Goal: Task Accomplishment & Management: Use online tool/utility

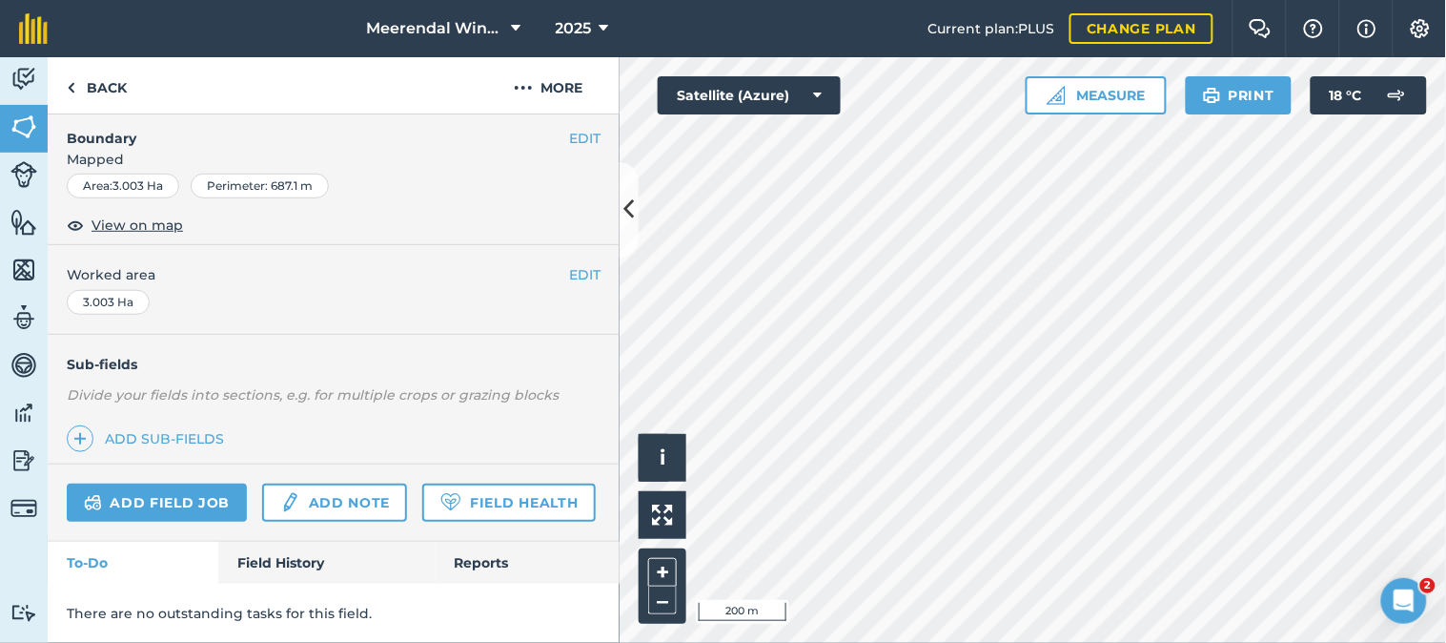
scroll to position [331, 0]
click at [174, 483] on link "Add field job" at bounding box center [157, 502] width 180 height 38
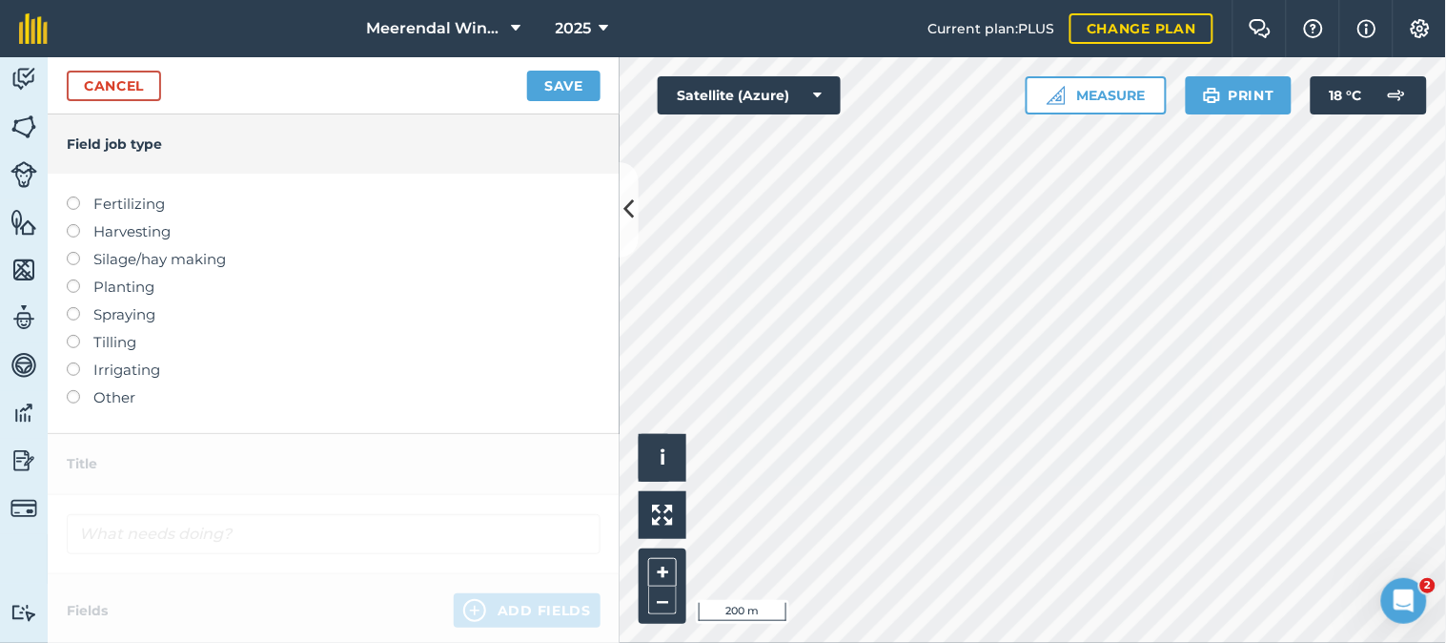
click at [72, 307] on label at bounding box center [80, 307] width 27 height 0
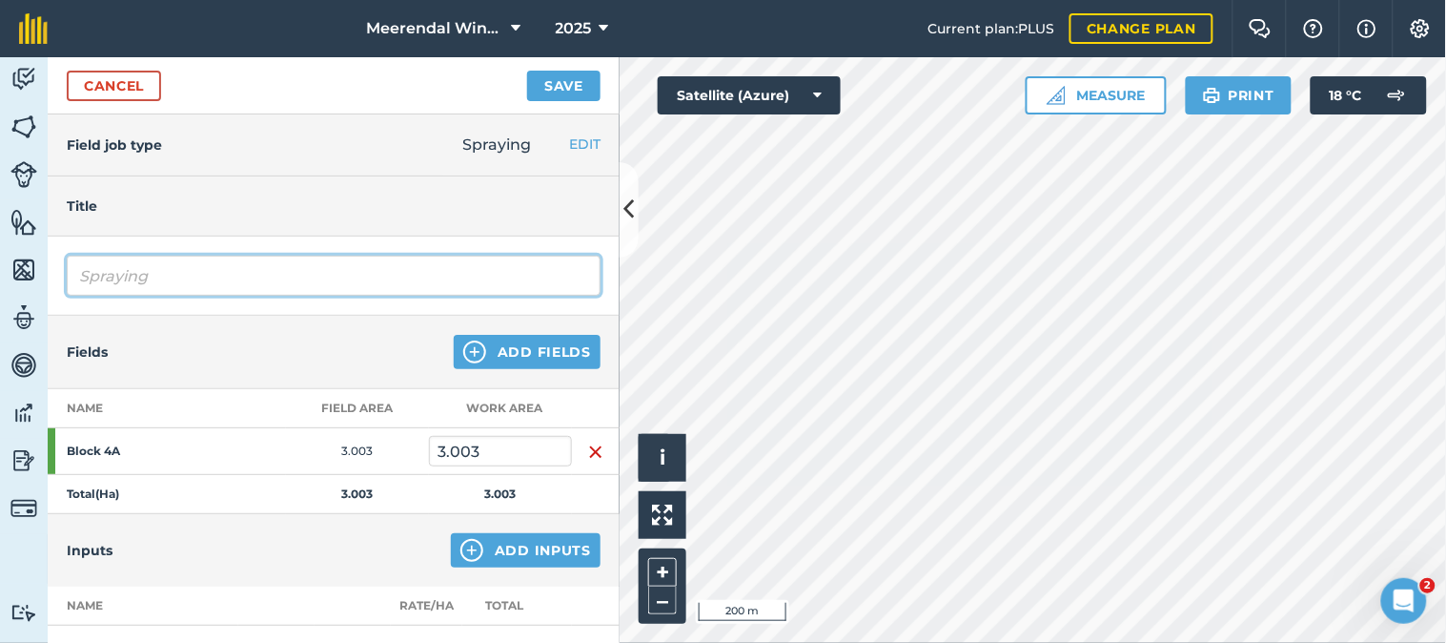
click at [125, 276] on input "Spraying" at bounding box center [334, 276] width 534 height 40
click at [200, 269] on input "Spraying" at bounding box center [334, 276] width 534 height 40
type input "S"
type input "Fungicide spray 1"
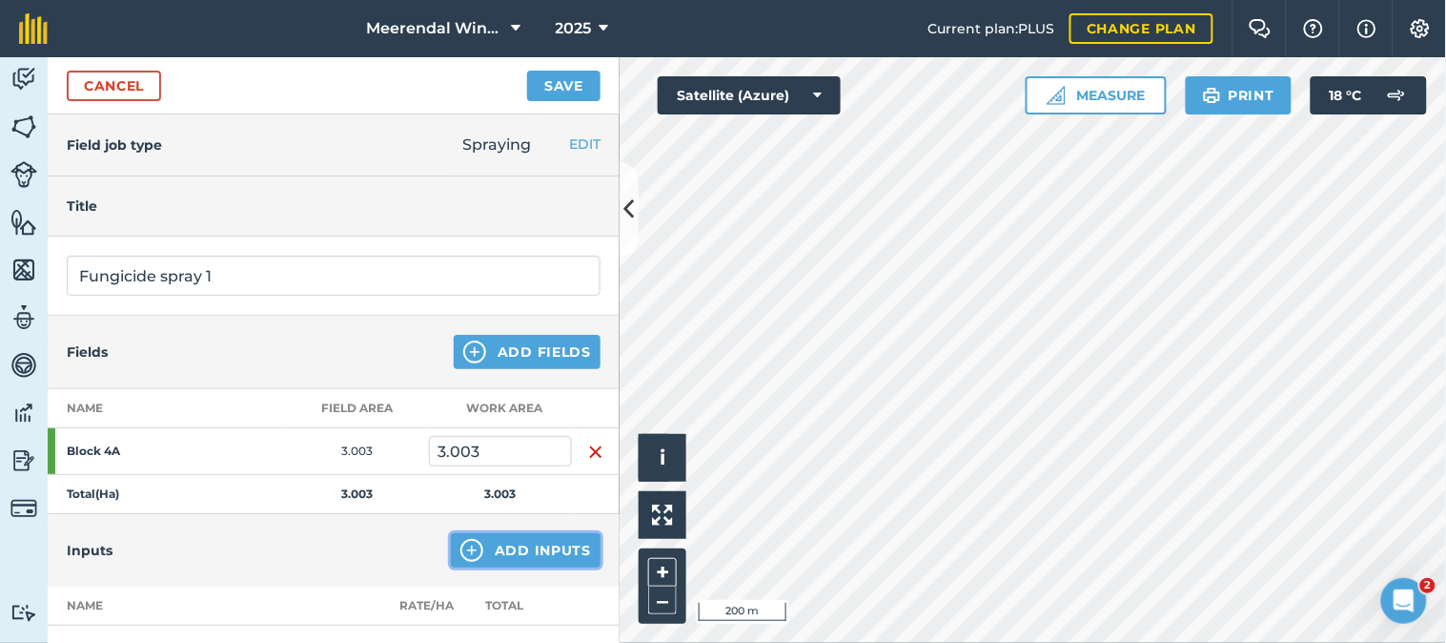
click at [537, 546] on button "Add Inputs" at bounding box center [526, 550] width 150 height 34
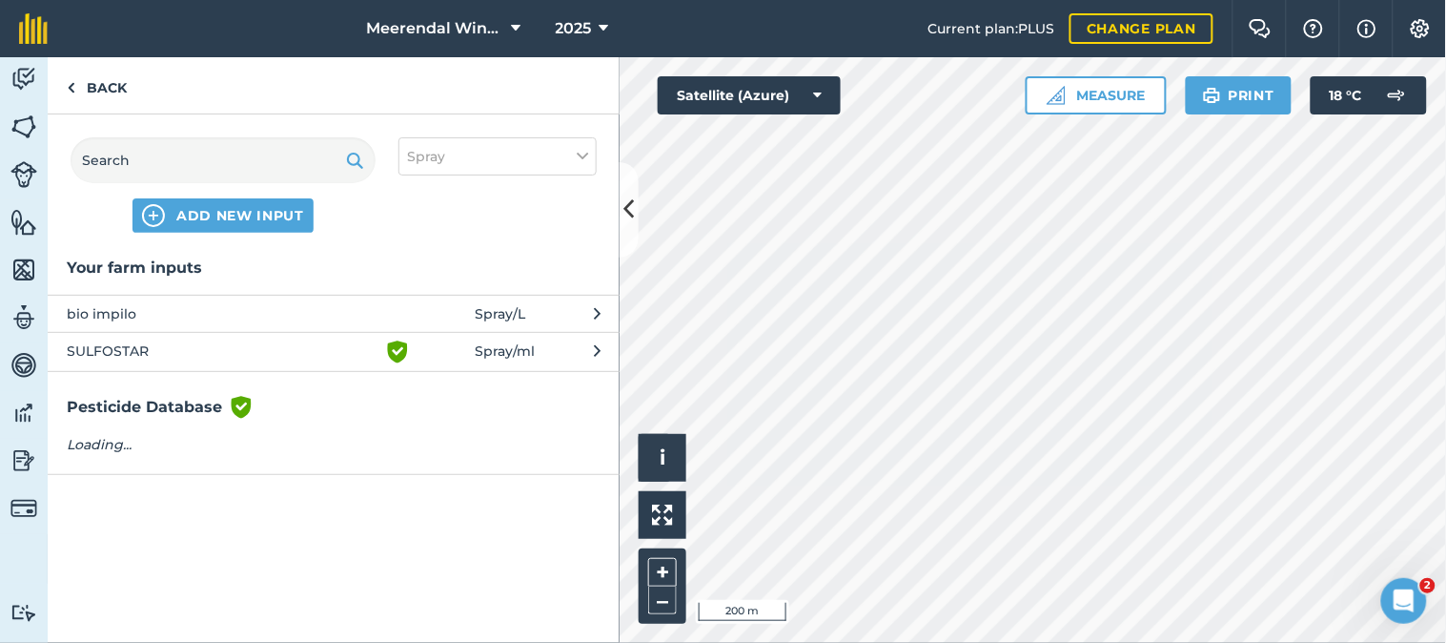
click at [158, 307] on span "bio impilo" at bounding box center [223, 313] width 312 height 21
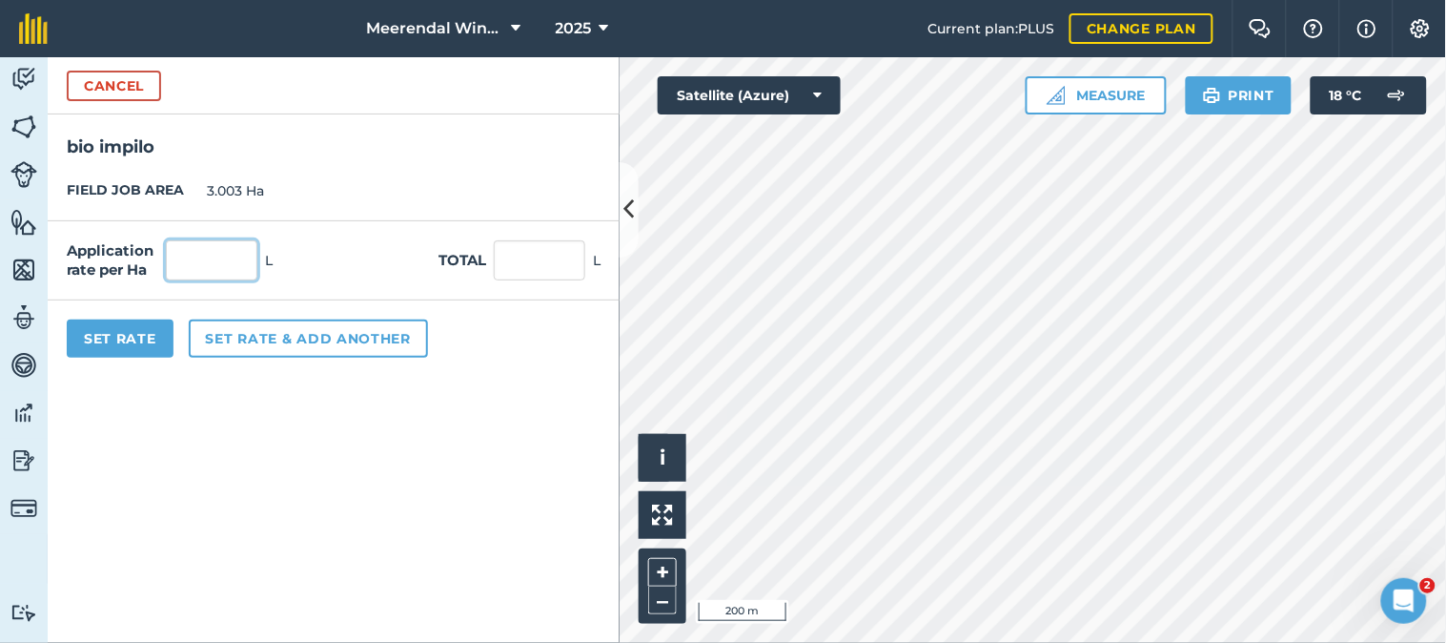
click at [231, 262] on input "text" at bounding box center [212, 260] width 92 height 40
type input "1"
type input "3.003"
click at [90, 338] on button "Set Rate" at bounding box center [120, 338] width 107 height 38
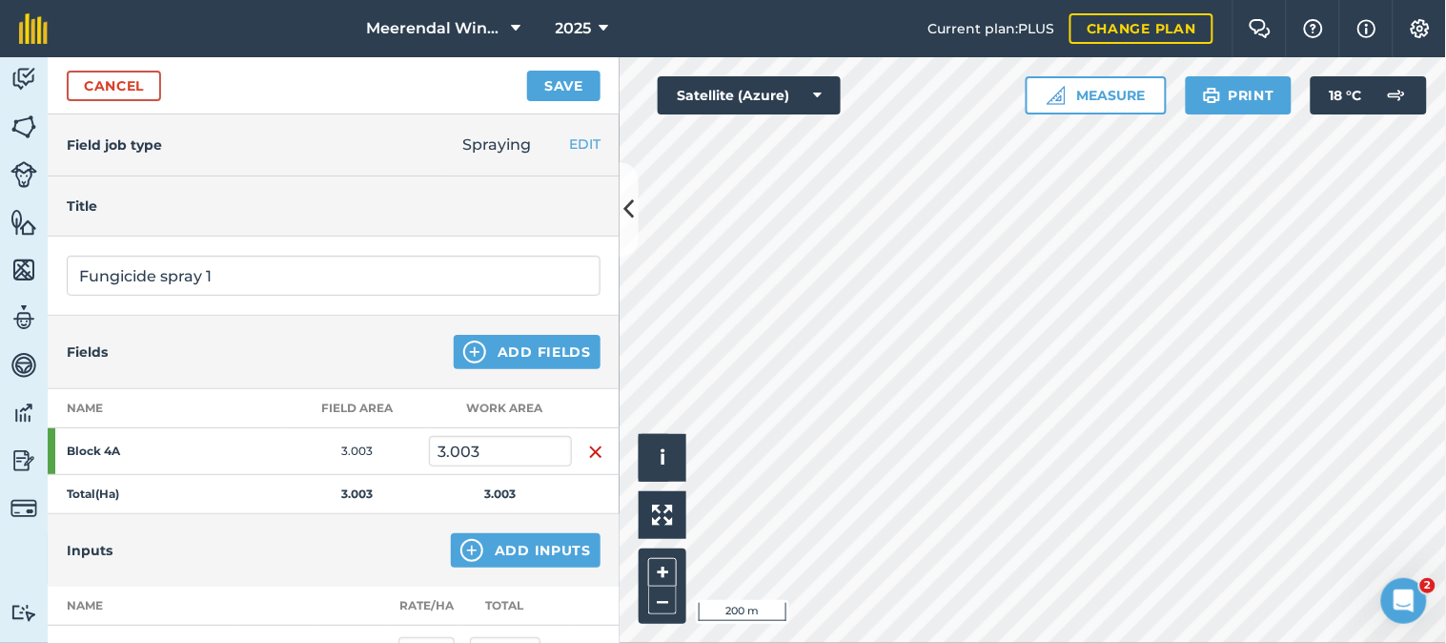
scroll to position [106, 0]
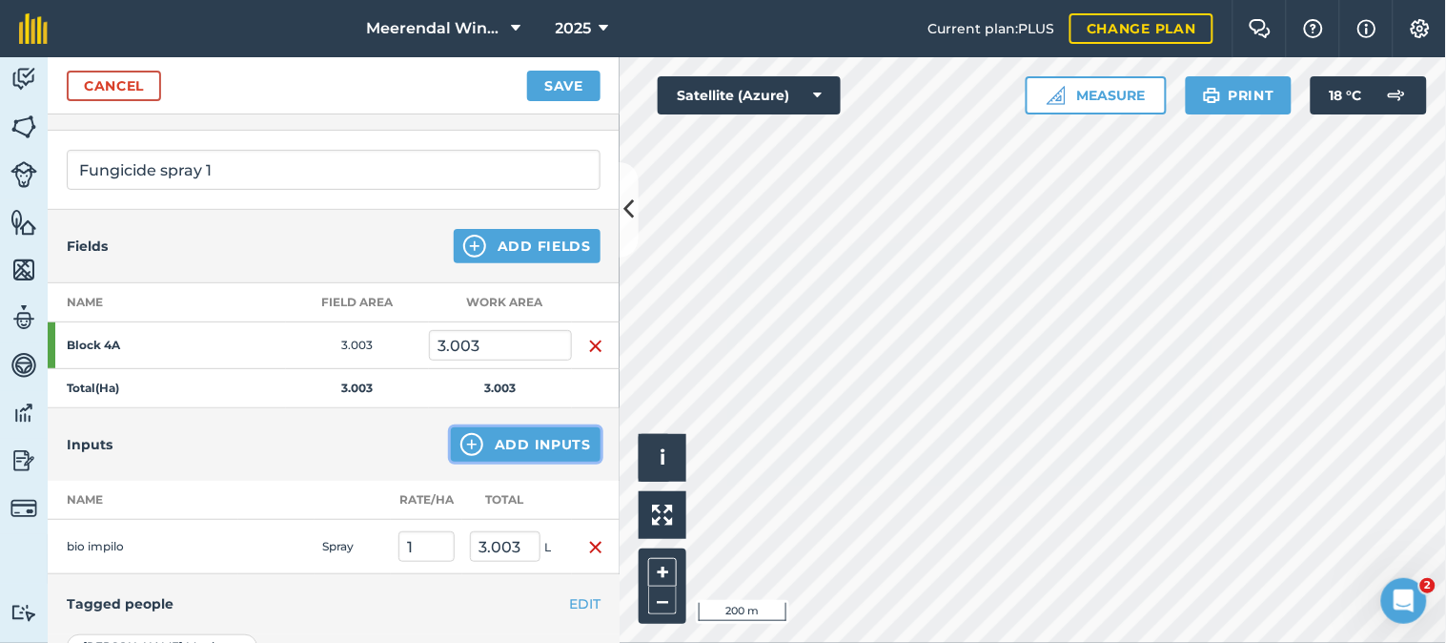
click at [497, 441] on button "Add Inputs" at bounding box center [526, 444] width 150 height 34
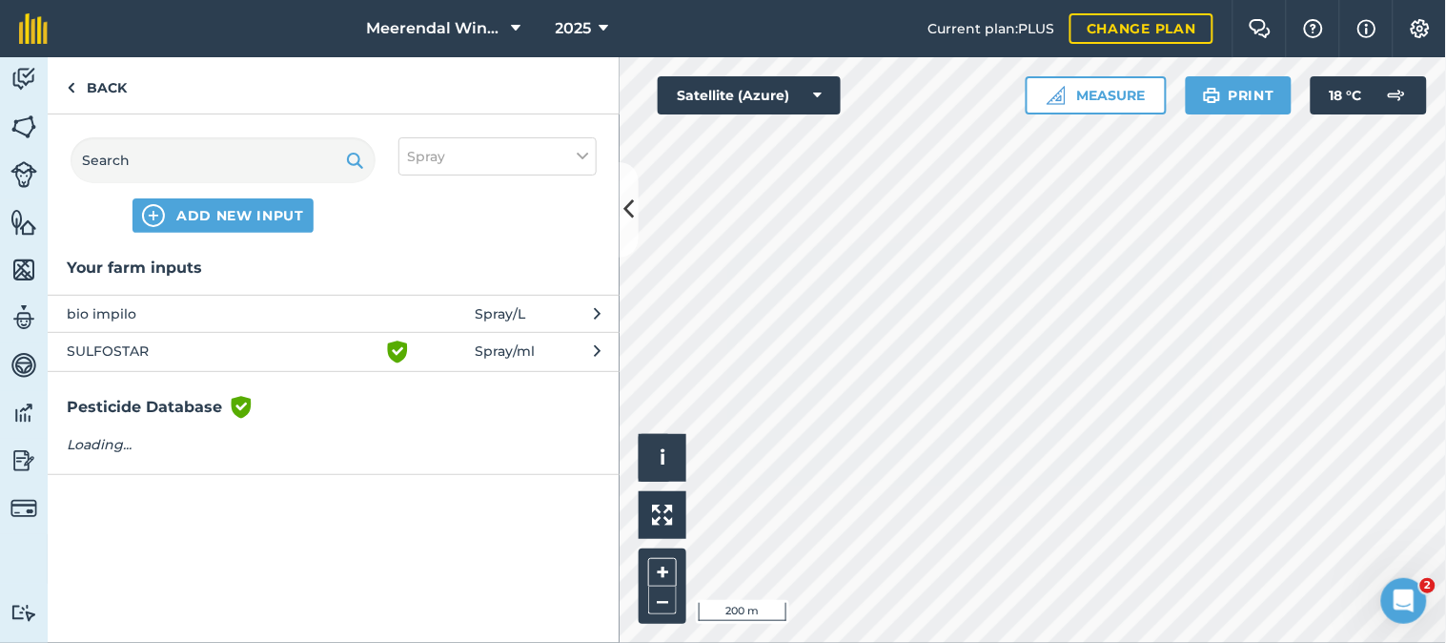
click at [145, 347] on span "SULFOSTAR" at bounding box center [223, 351] width 312 height 23
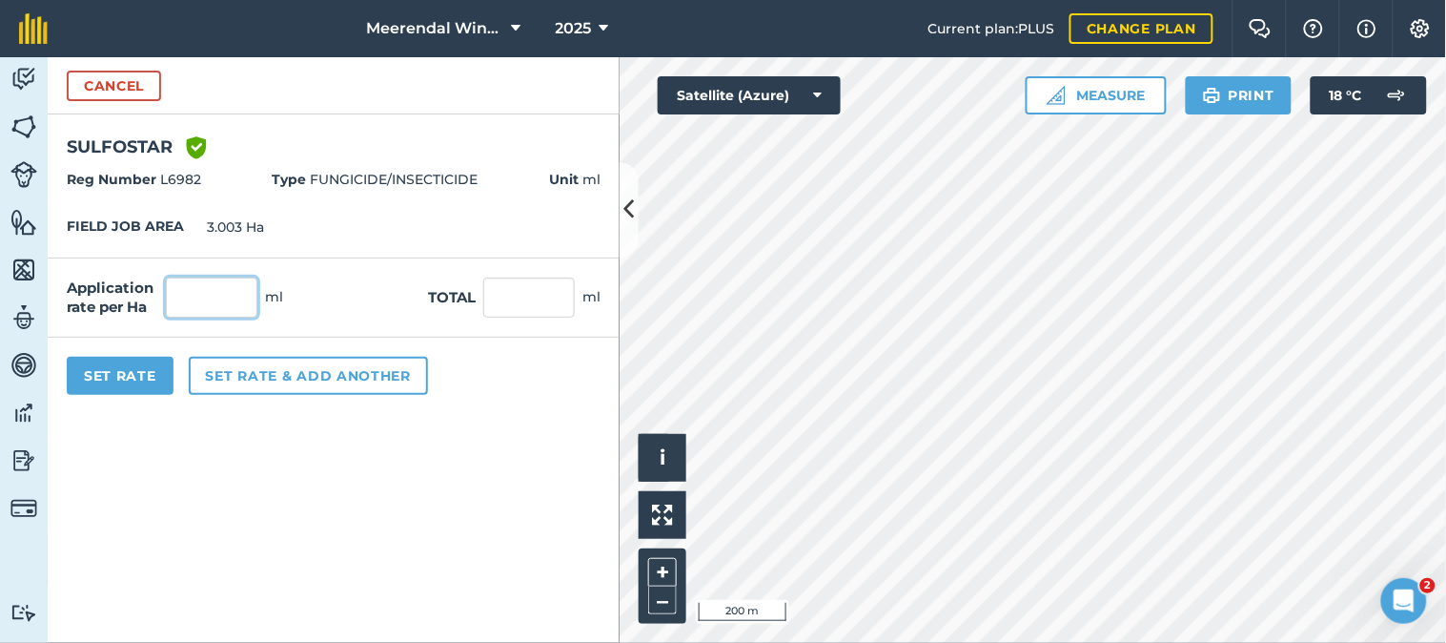
click at [217, 292] on input "text" at bounding box center [212, 297] width 92 height 40
type input "5,000"
type input "15,015"
click at [115, 370] on button "Set Rate" at bounding box center [120, 376] width 107 height 38
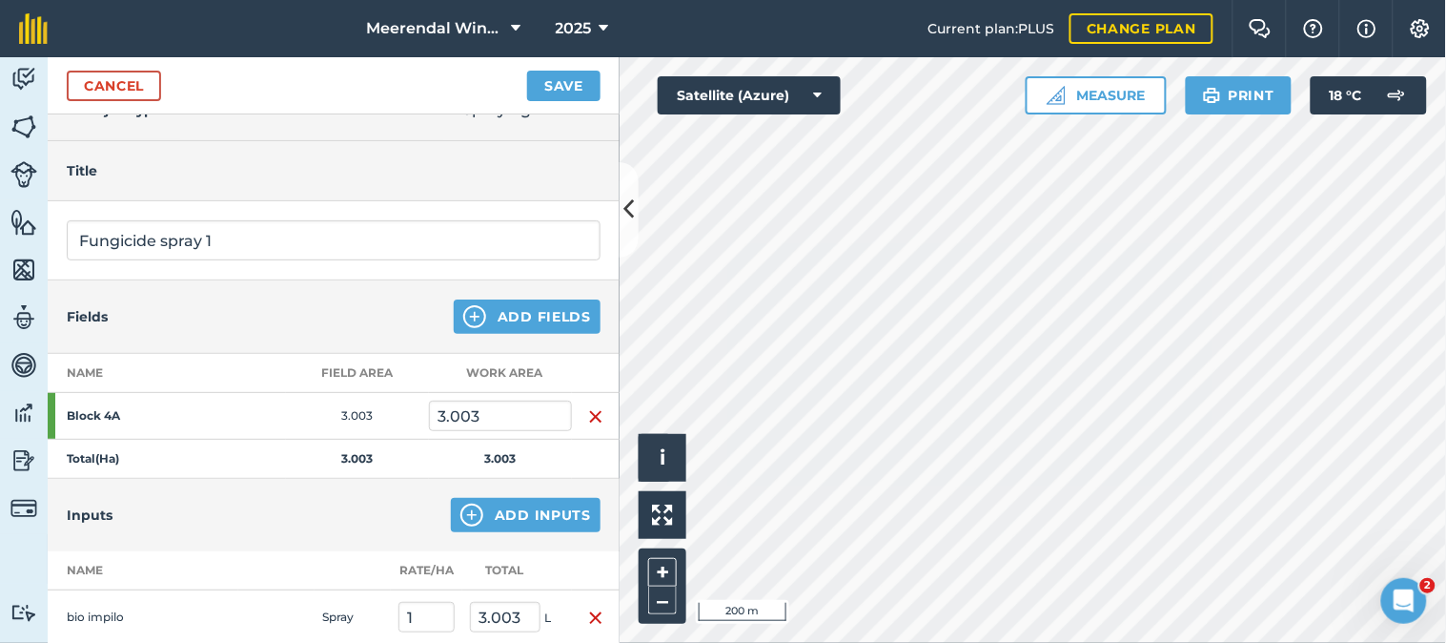
scroll to position [0, 0]
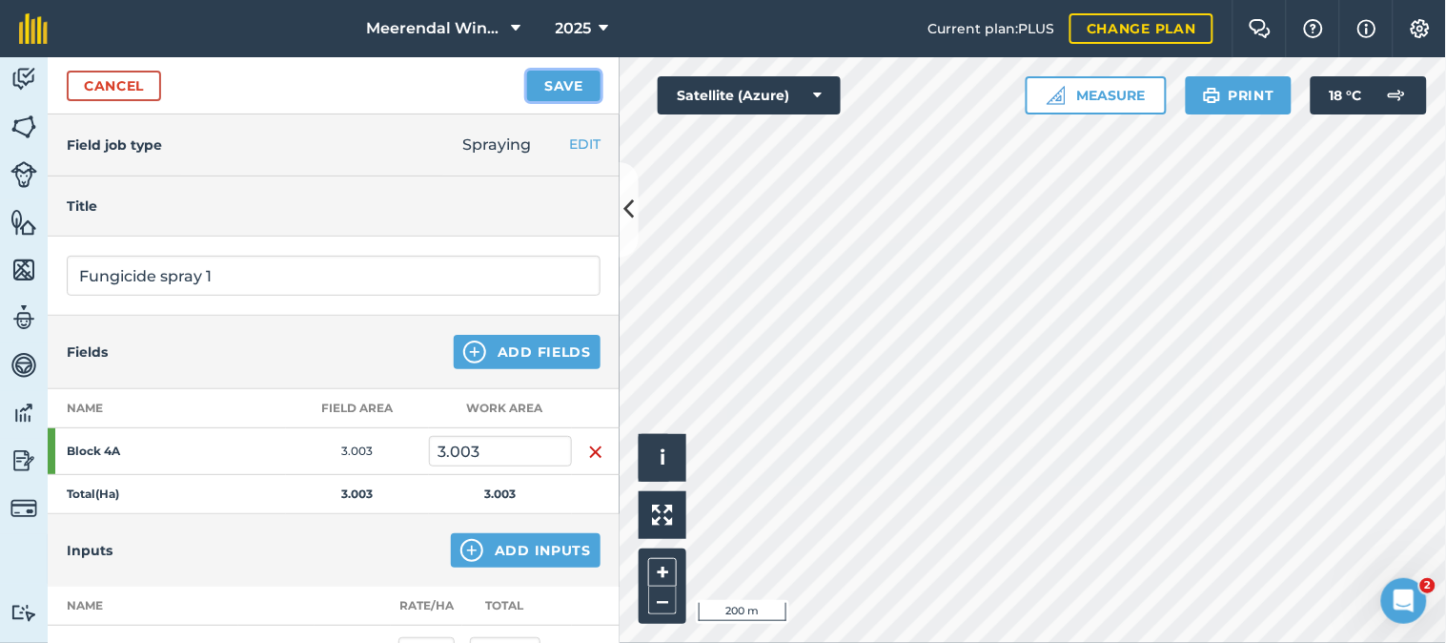
click at [567, 82] on button "Save" at bounding box center [563, 86] width 73 height 31
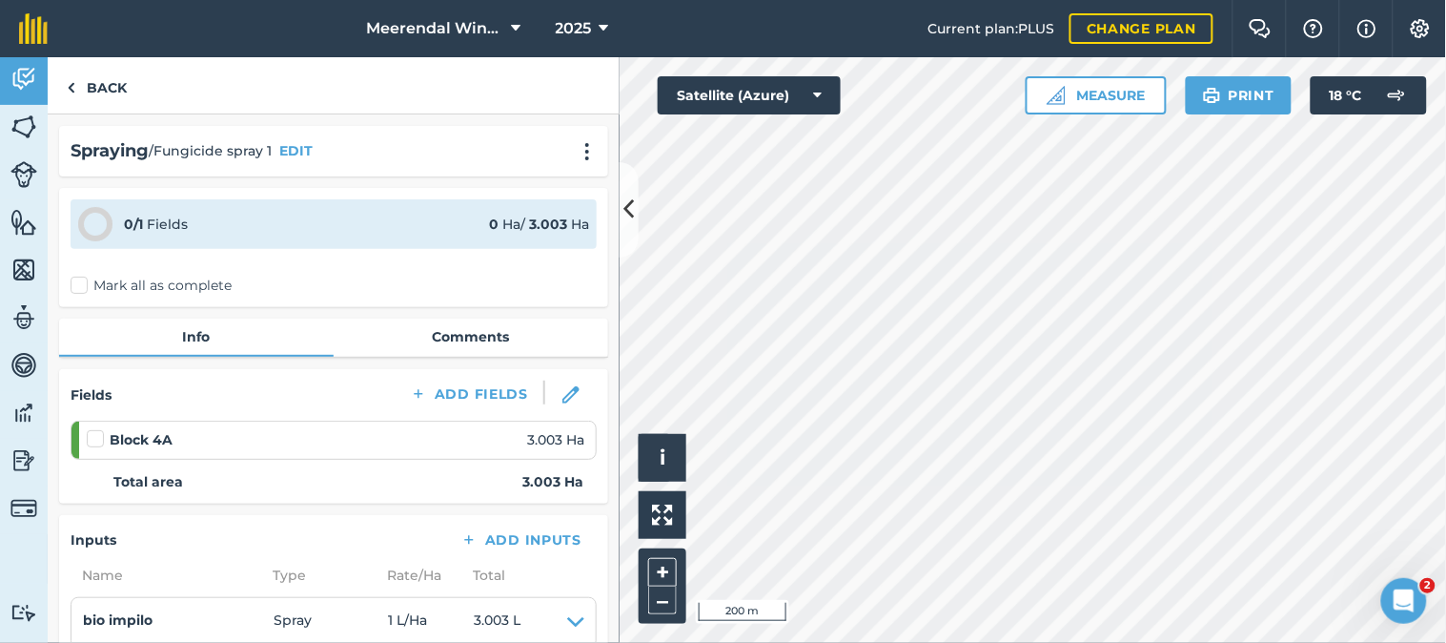
click at [99, 429] on label at bounding box center [98, 429] width 23 height 0
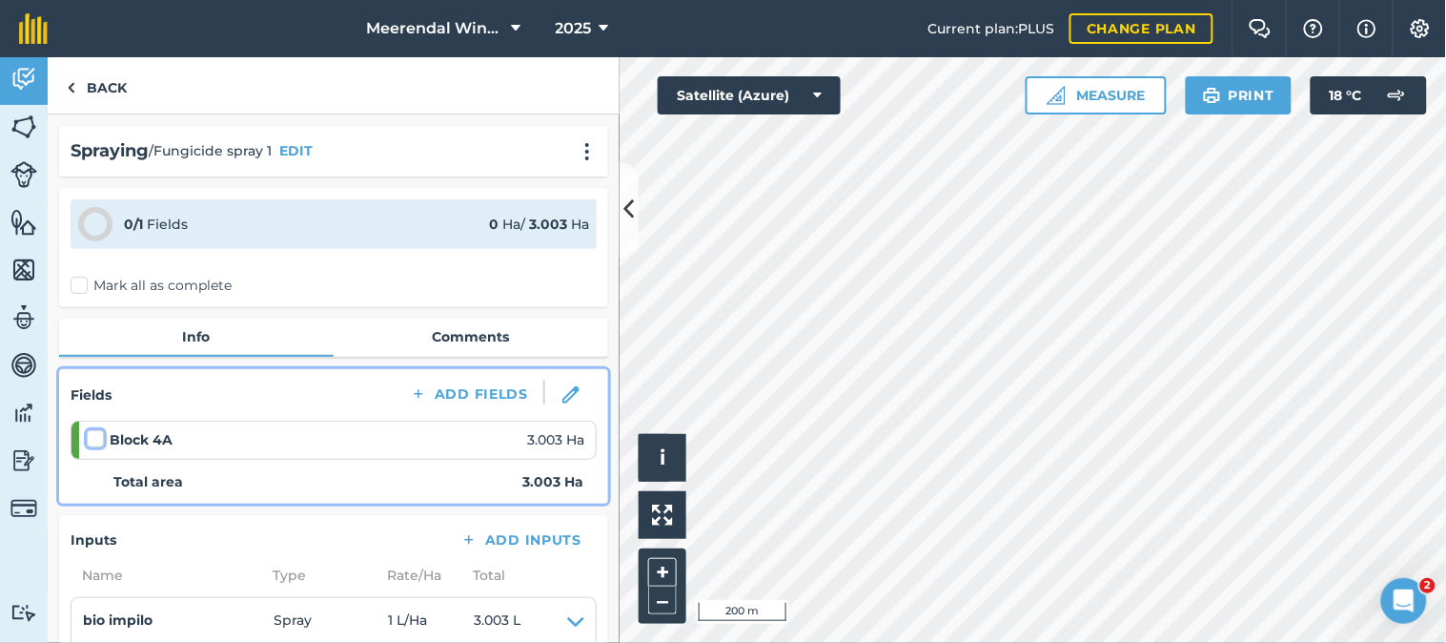
click at [99, 434] on input "checkbox" at bounding box center [93, 435] width 12 height 12
checkbox input "false"
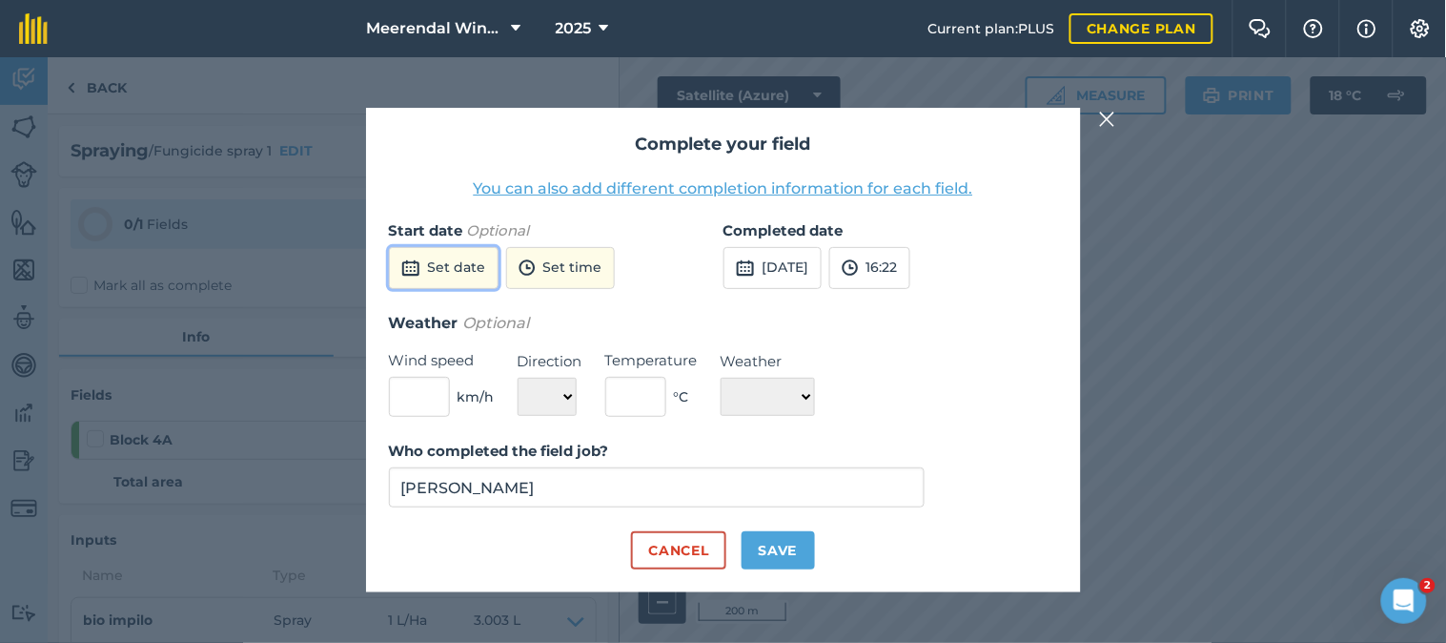
click at [478, 271] on button "Set date" at bounding box center [444, 268] width 110 height 42
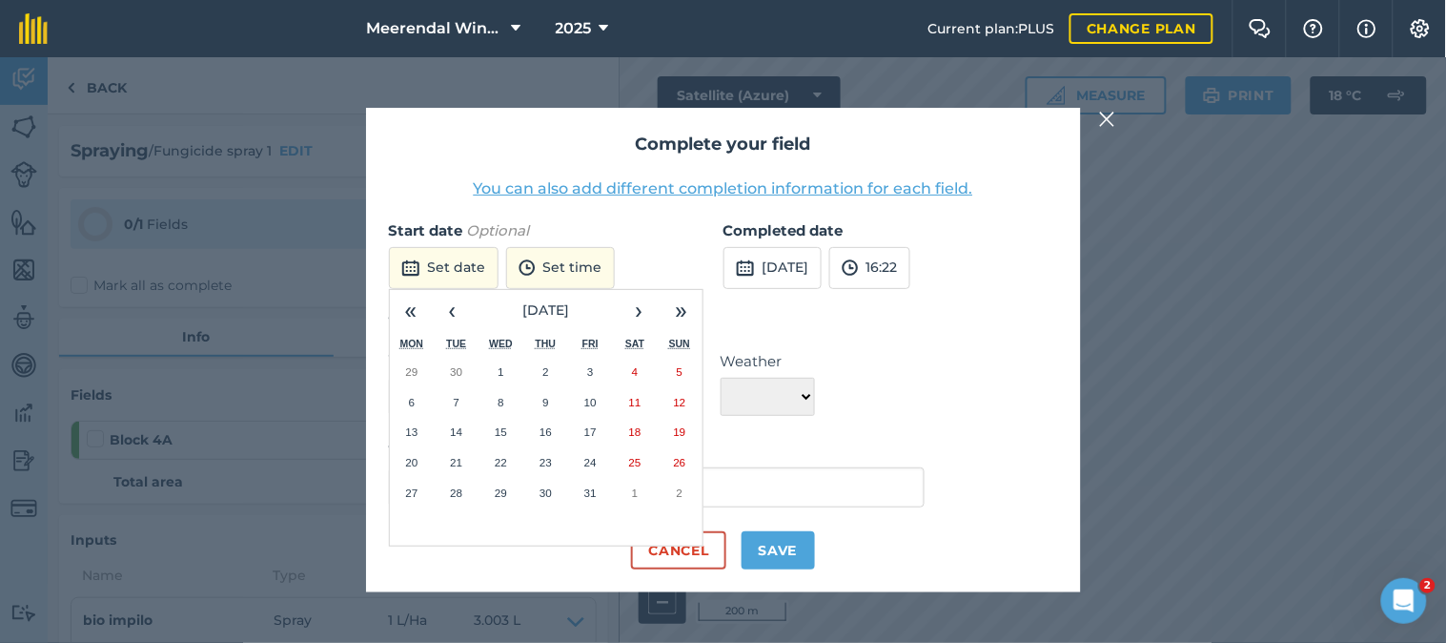
click at [549, 370] on button "2" at bounding box center [545, 372] width 45 height 31
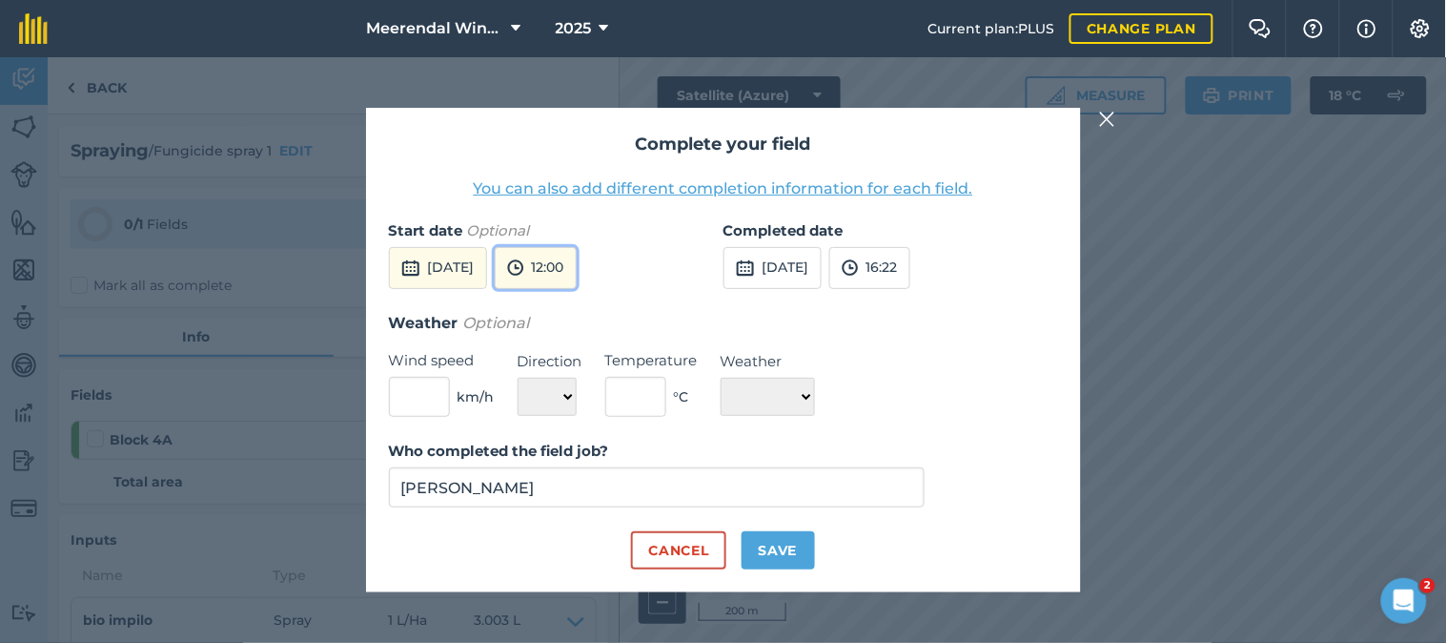
click at [573, 267] on button "12:00" at bounding box center [536, 268] width 82 height 42
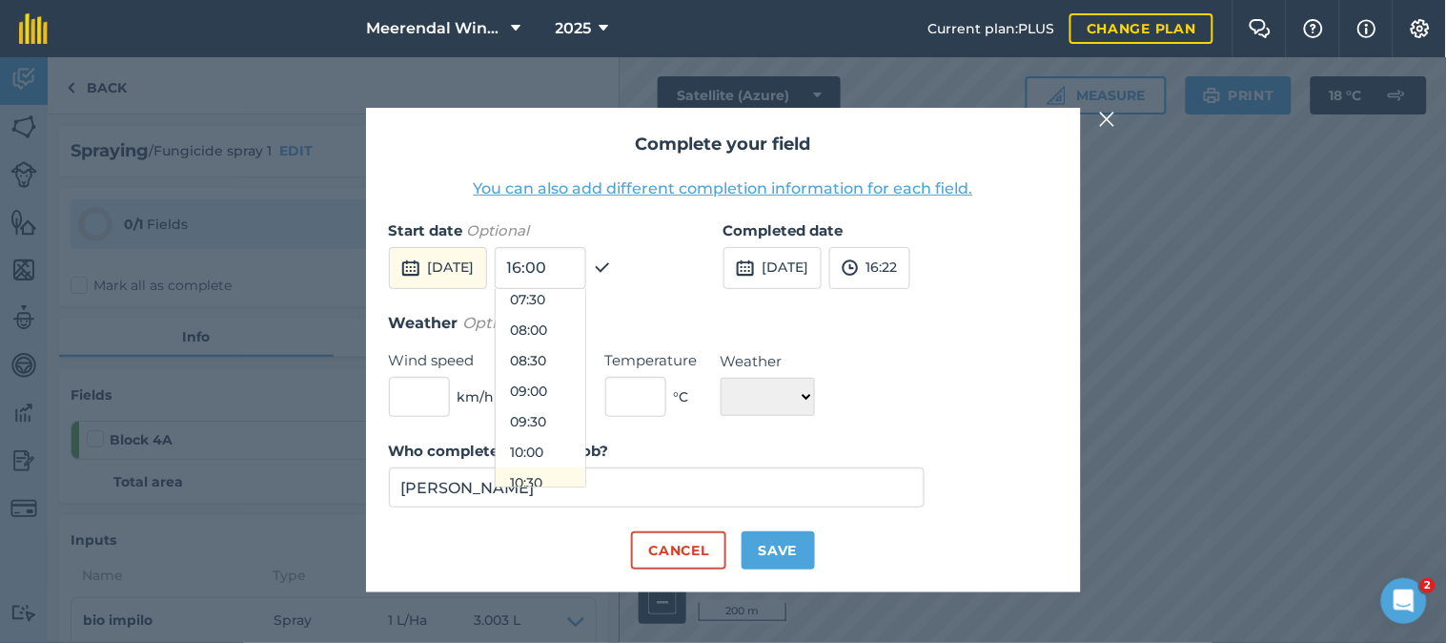
scroll to position [429, 0]
click at [572, 386] on button "08:30" at bounding box center [541, 394] width 90 height 31
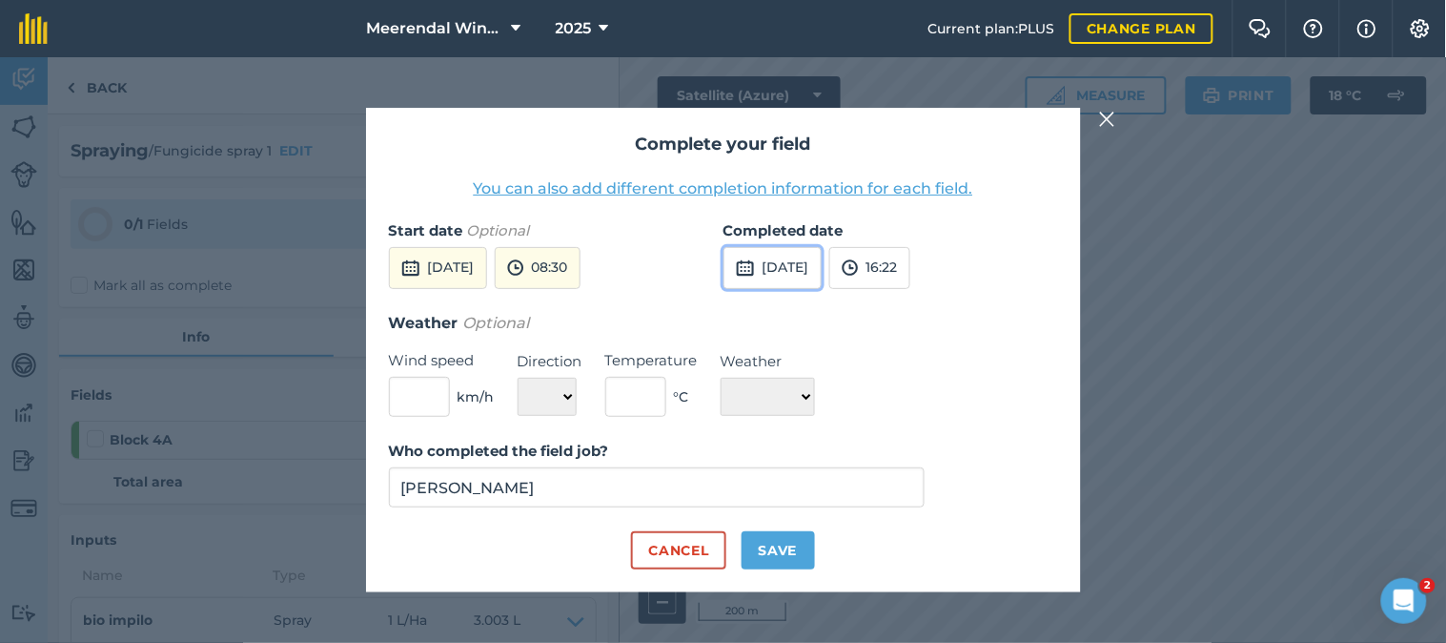
click at [804, 268] on button "[DATE]" at bounding box center [773, 268] width 98 height 42
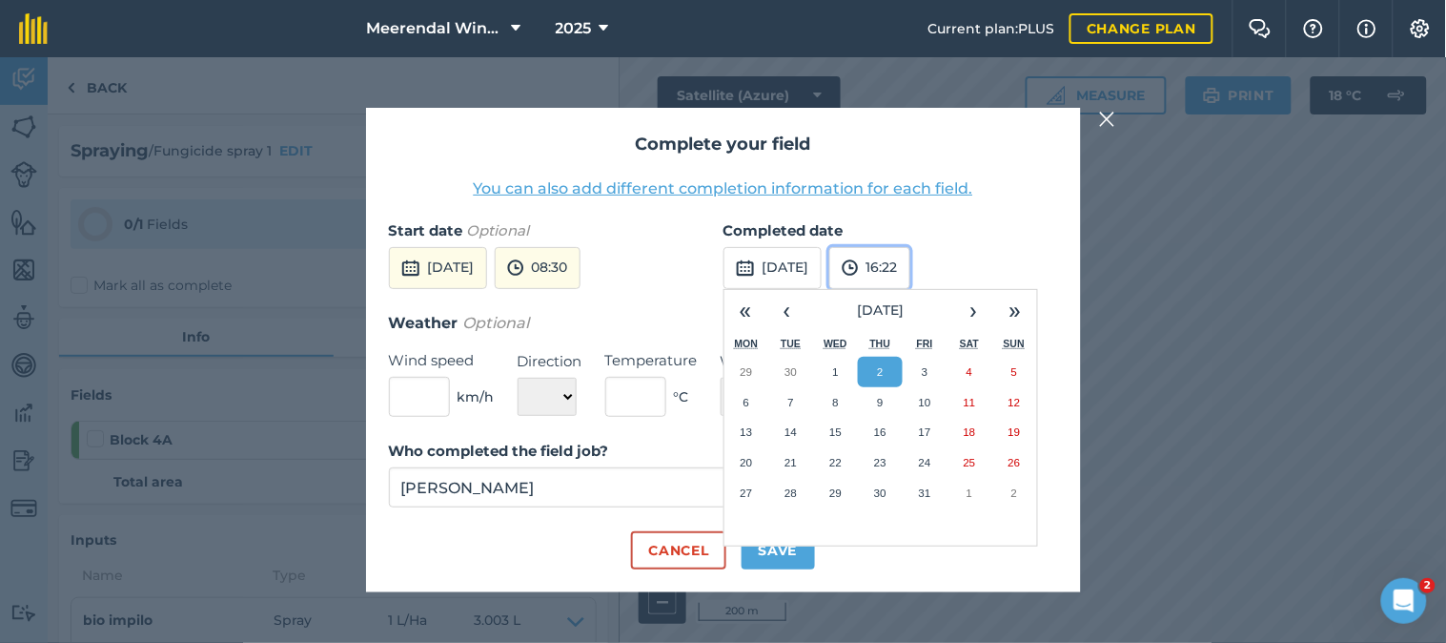
click at [910, 275] on button "16:22" at bounding box center [869, 268] width 81 height 42
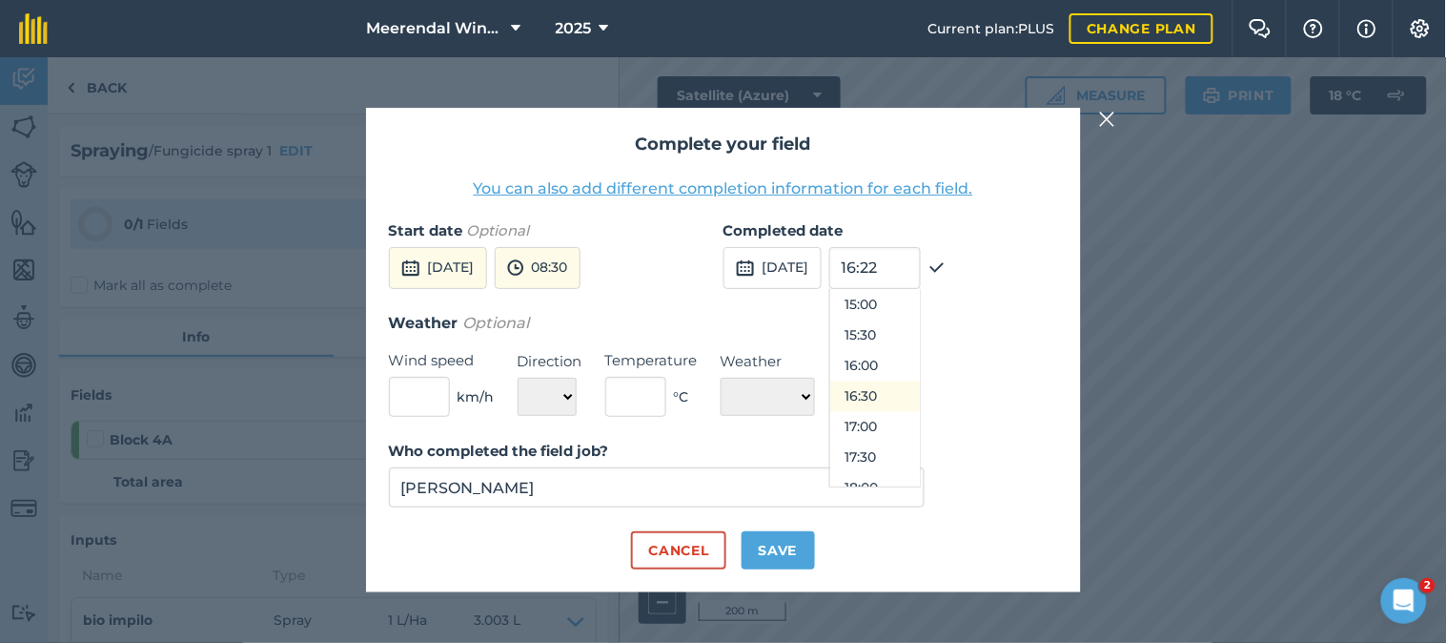
scroll to position [808, 0]
click at [912, 313] on button "13:30" at bounding box center [875, 320] width 90 height 31
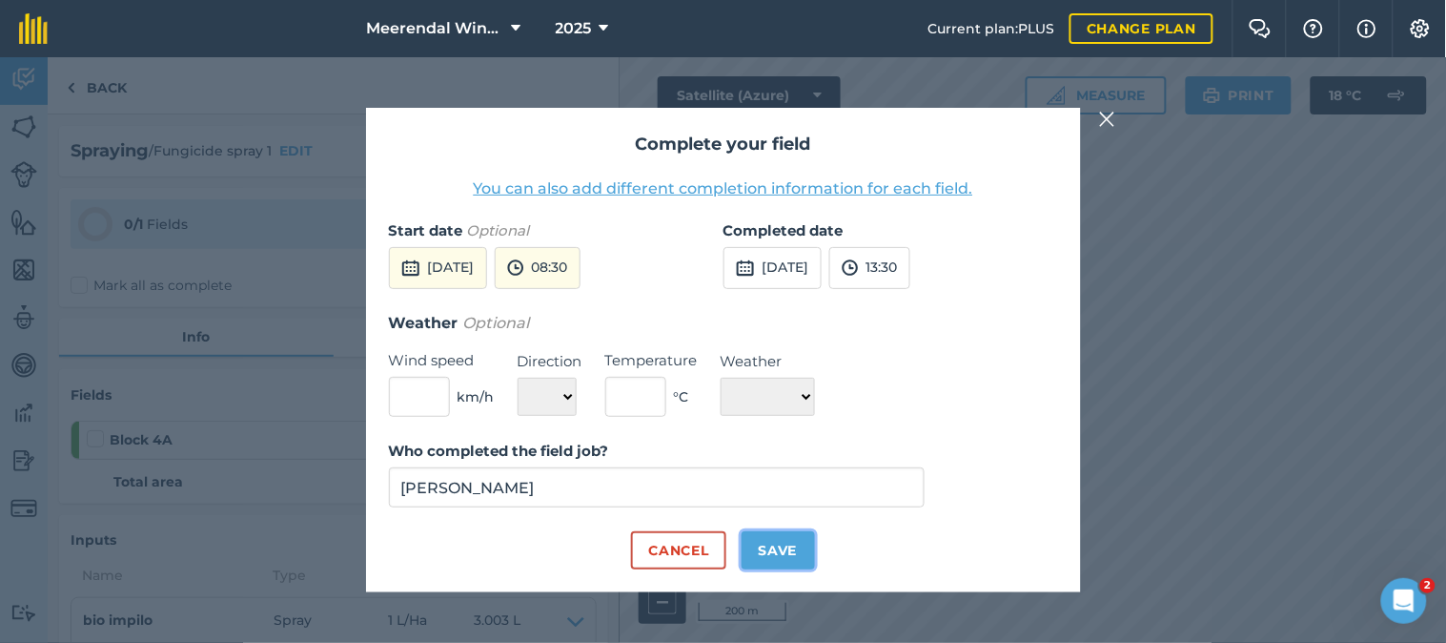
click at [776, 551] on button "Save" at bounding box center [778, 550] width 73 height 38
checkbox input "true"
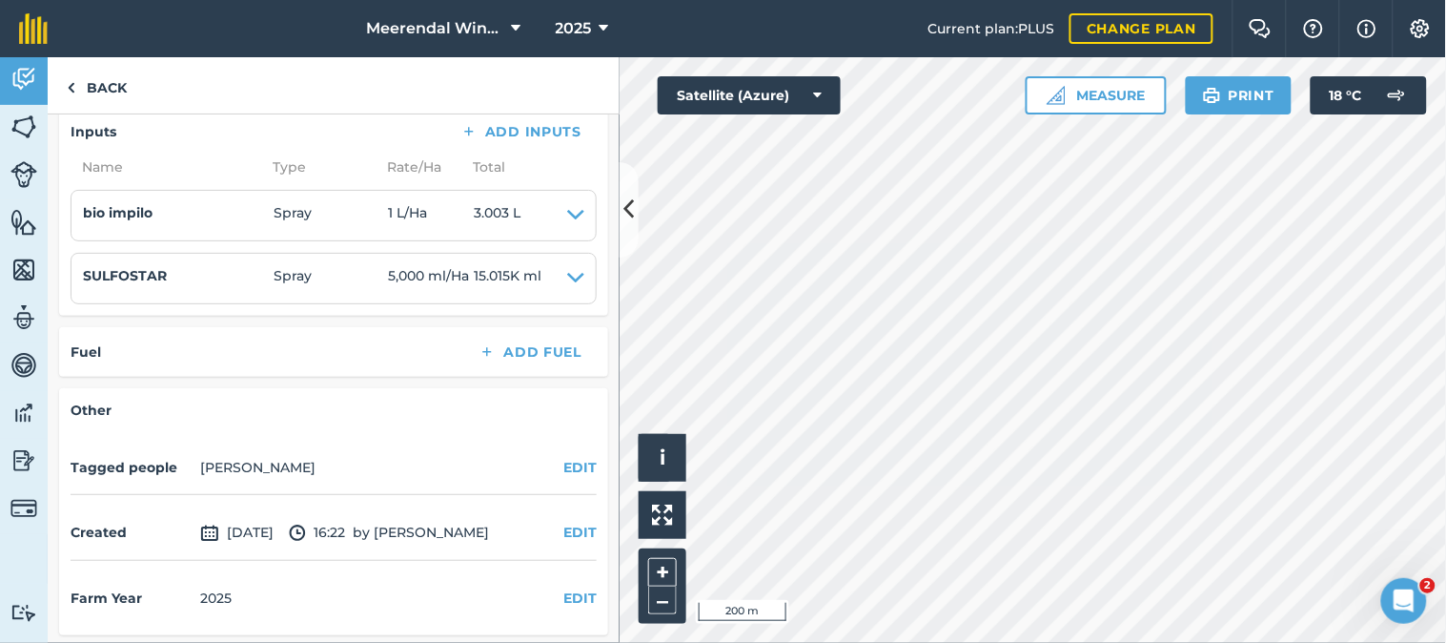
scroll to position [0, 0]
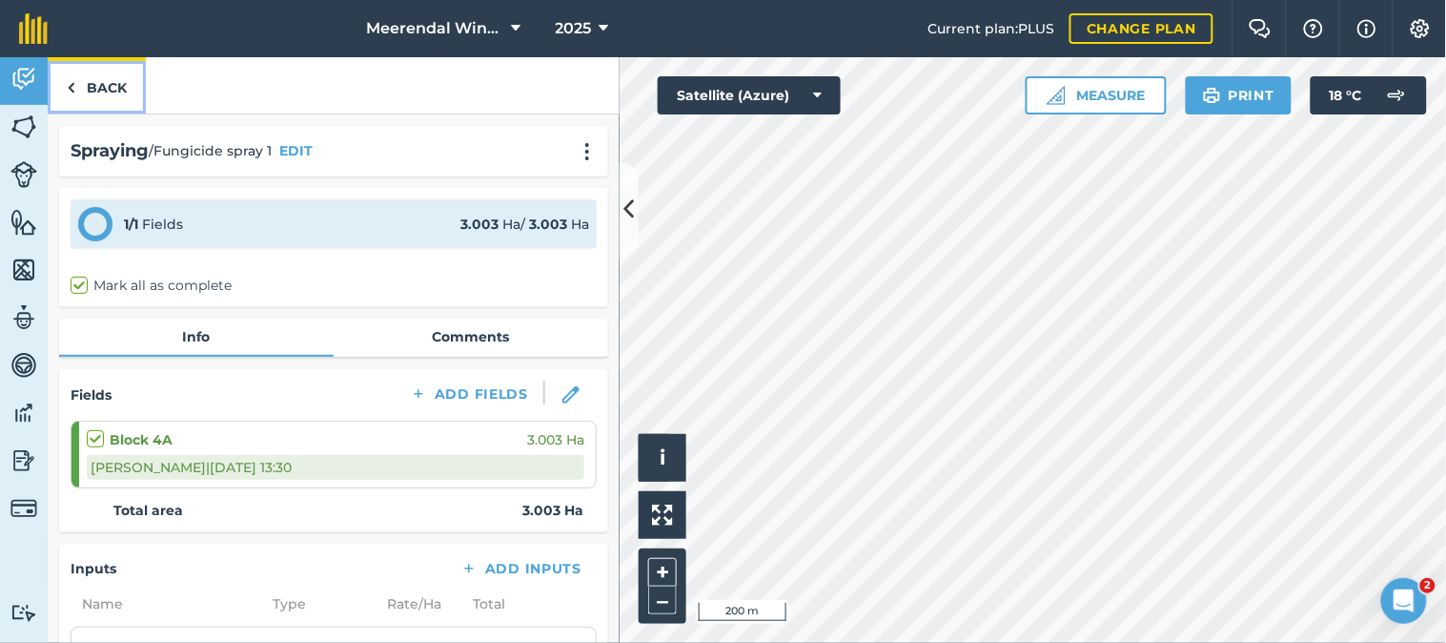
click at [118, 79] on link "Back" at bounding box center [97, 85] width 98 height 56
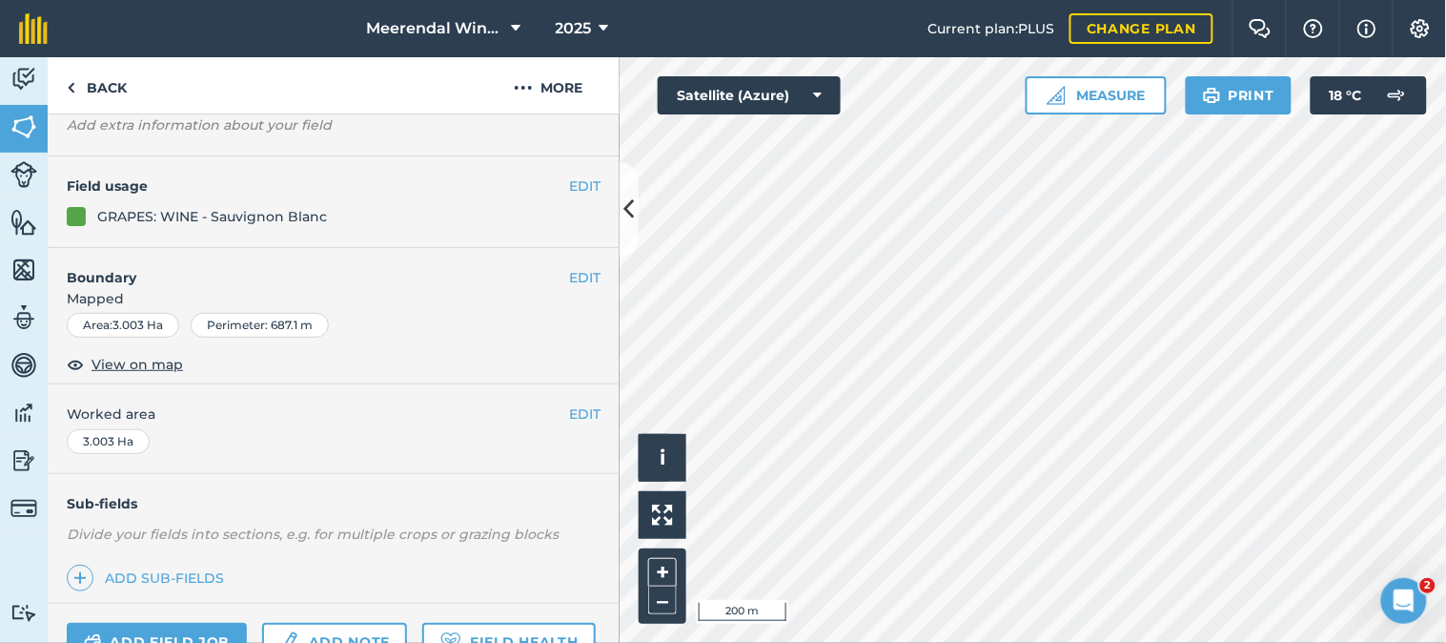
scroll to position [331, 0]
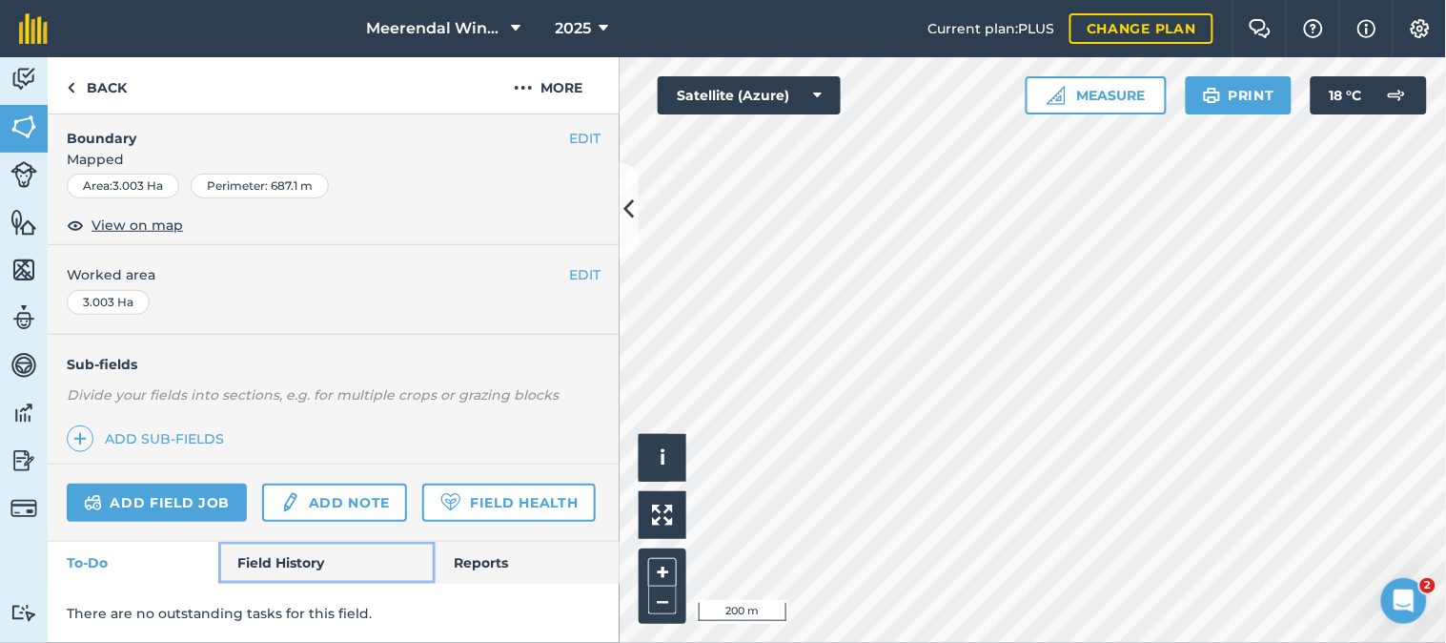
click at [294, 555] on link "Field History" at bounding box center [326, 563] width 216 height 42
